Goal: Task Accomplishment & Management: Use online tool/utility

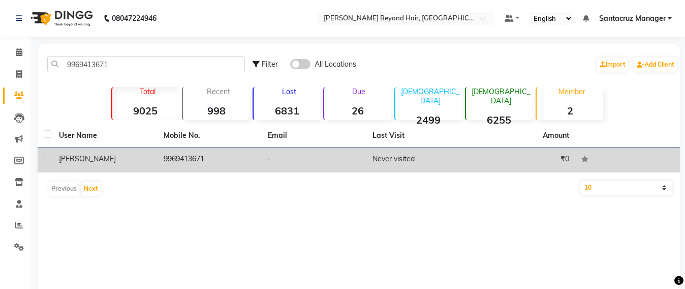
click at [196, 156] on td "9969413671" at bounding box center [210, 159] width 105 height 25
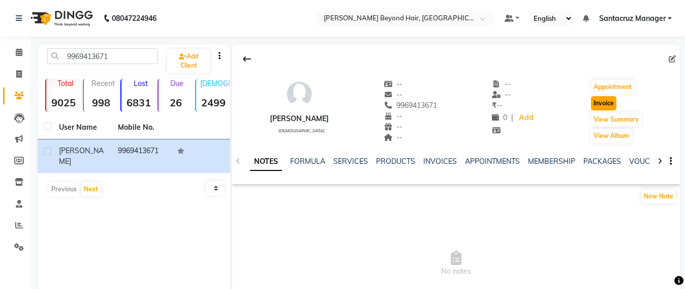
click at [597, 104] on button "Invoice" at bounding box center [603, 103] width 25 height 14
select select "service"
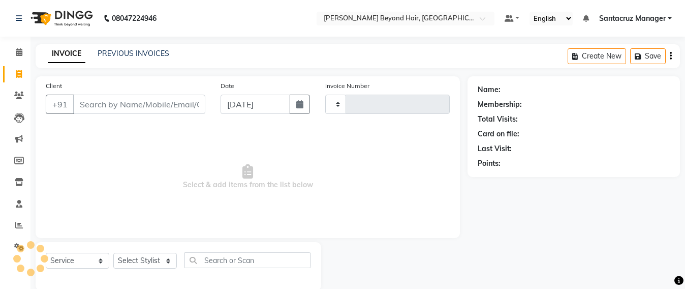
scroll to position [17, 0]
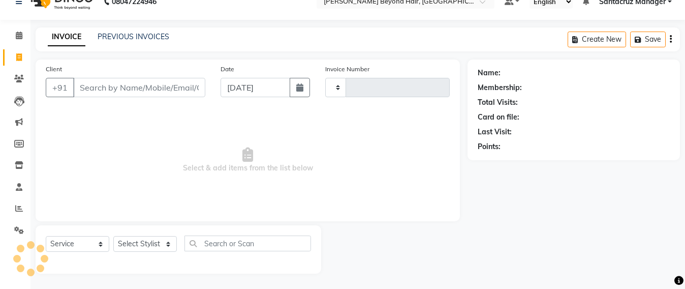
type input "6390"
select select "6357"
type input "9969413671"
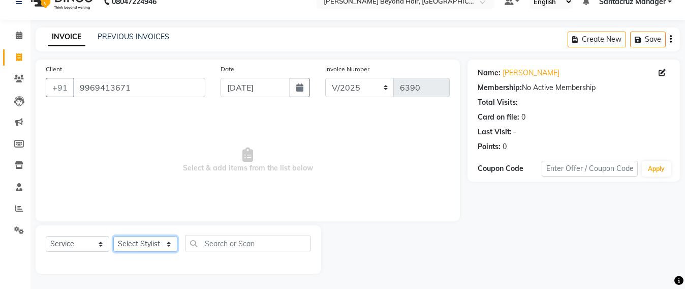
click at [141, 241] on select "Select Stylist Admin [PERSON_NAME] Sankat [PERSON_NAME] [PERSON_NAME] [PERSON_N…" at bounding box center [145, 244] width 64 height 16
select select "86876"
click at [113, 236] on select "Select Stylist Admin [PERSON_NAME] Sankat [PERSON_NAME] [PERSON_NAME] [PERSON_N…" at bounding box center [145, 244] width 64 height 16
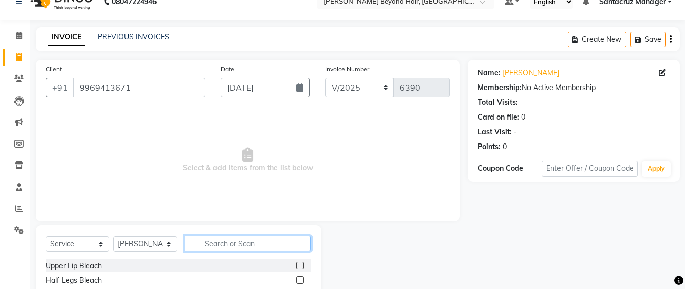
click at [230, 239] on input "text" at bounding box center [248, 243] width 126 height 16
type input "NANO"
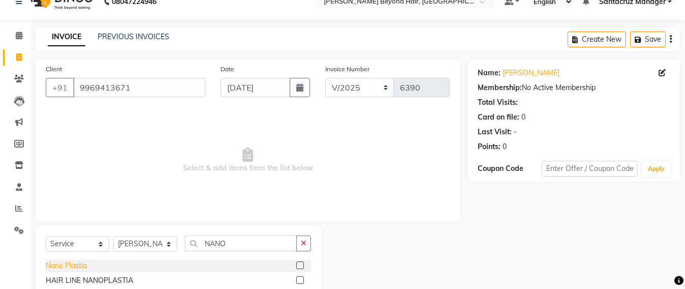
click at [66, 268] on div "Nano Plastia" at bounding box center [66, 265] width 41 height 11
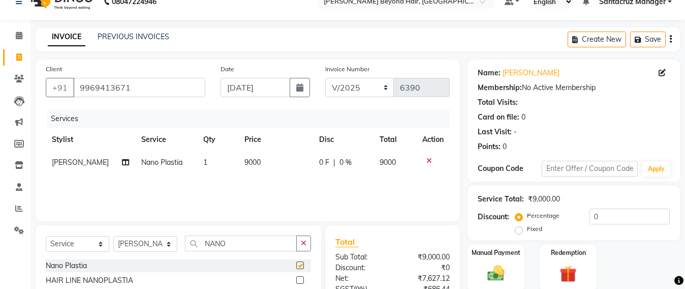
checkbox input "false"
click at [263, 161] on td "9000" at bounding box center [275, 162] width 75 height 23
select select "86876"
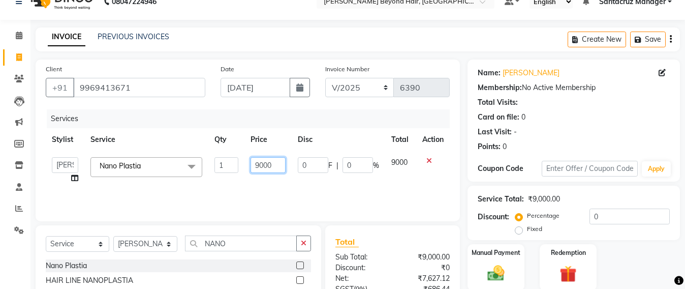
click at [274, 165] on input "9000" at bounding box center [268, 165] width 35 height 16
type input "9"
type input "8500"
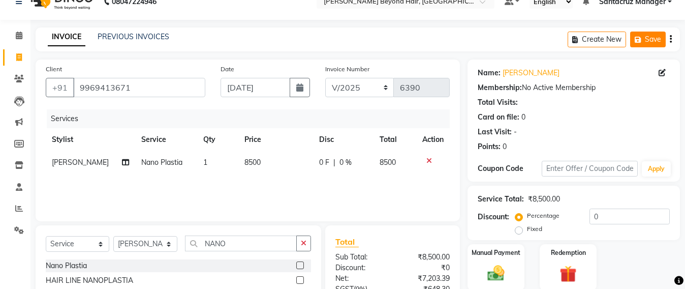
click at [644, 44] on button "Save" at bounding box center [648, 40] width 36 height 16
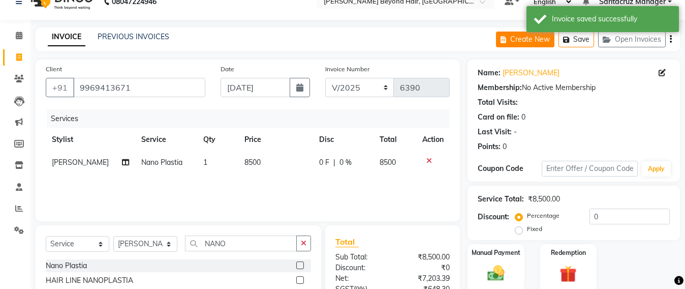
click at [521, 39] on button "Create New" at bounding box center [525, 40] width 58 height 16
select select "service"
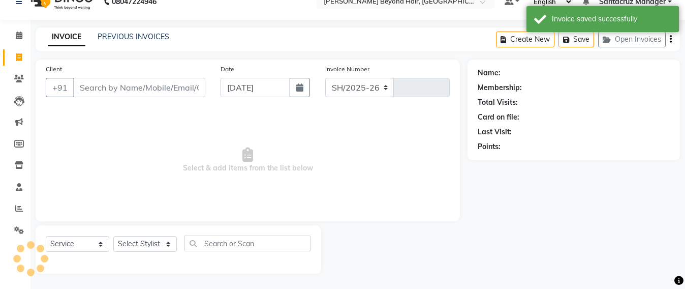
select select "6357"
type input "6390"
